Goal: Information Seeking & Learning: Learn about a topic

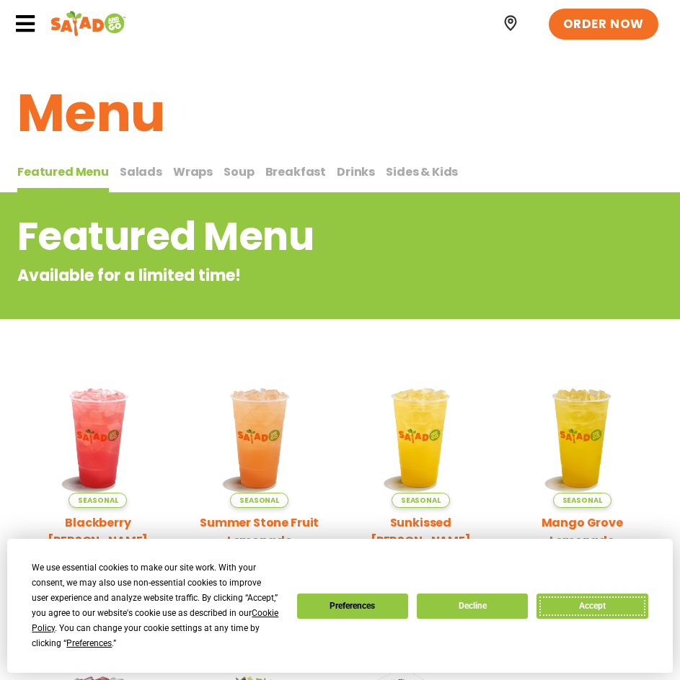
click at [565, 602] on button "Accept" at bounding box center [591, 606] width 111 height 25
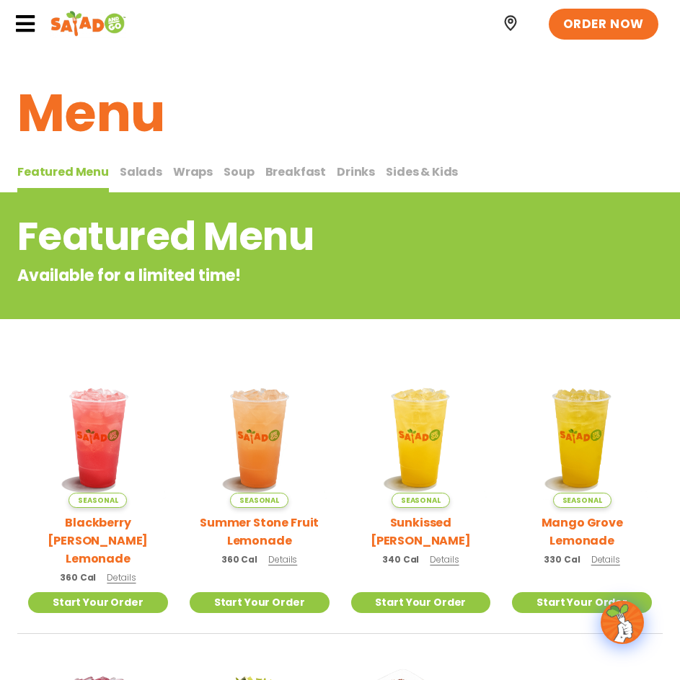
click at [223, 176] on span "Soup" at bounding box center [238, 172] width 30 height 17
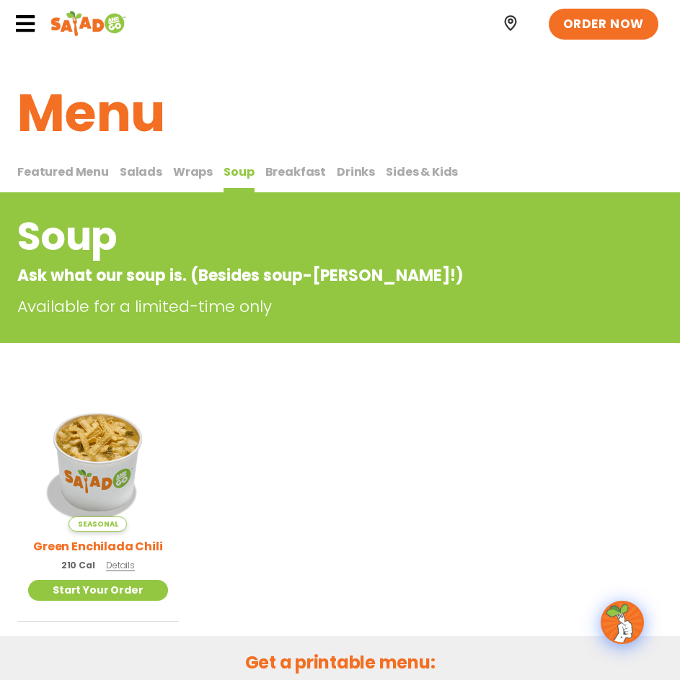
click at [284, 169] on span "Breakfast" at bounding box center [295, 172] width 61 height 17
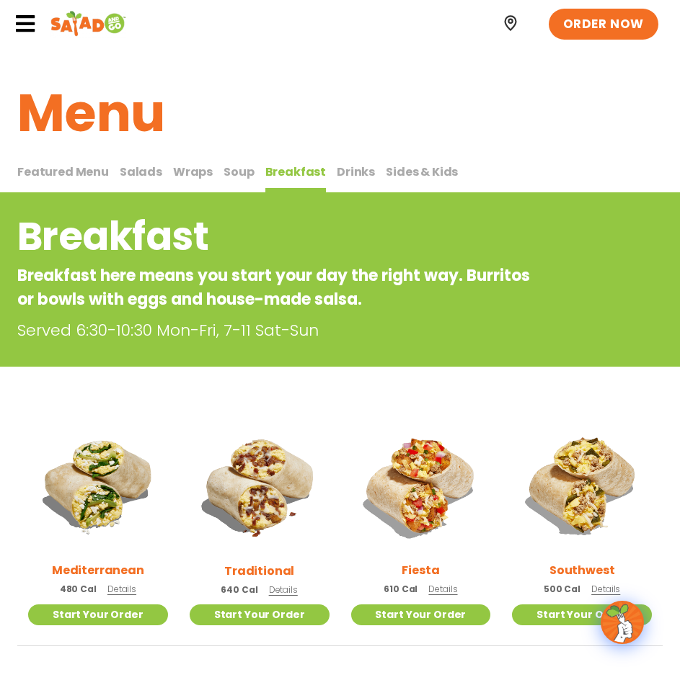
click at [201, 183] on button "Wraps Wraps" at bounding box center [193, 178] width 40 height 30
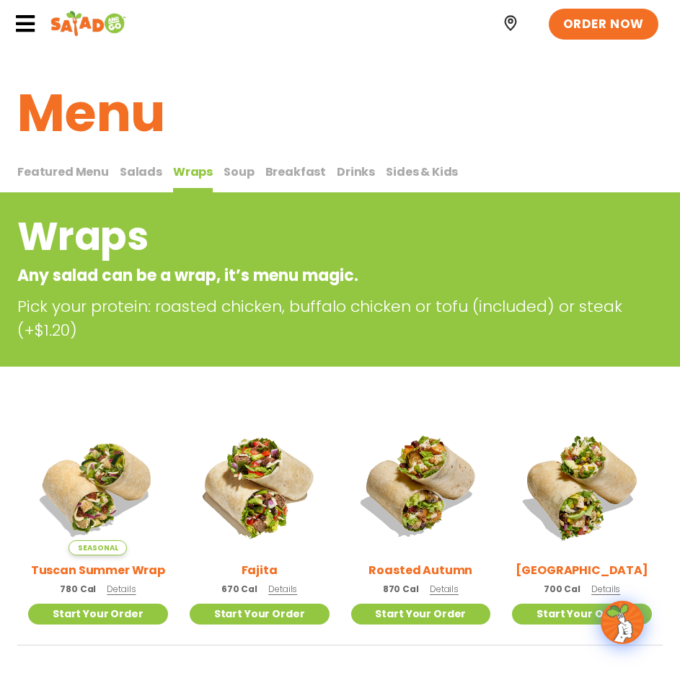
click at [126, 173] on span "Salads" at bounding box center [141, 172] width 43 height 17
